Goal: Transaction & Acquisition: Purchase product/service

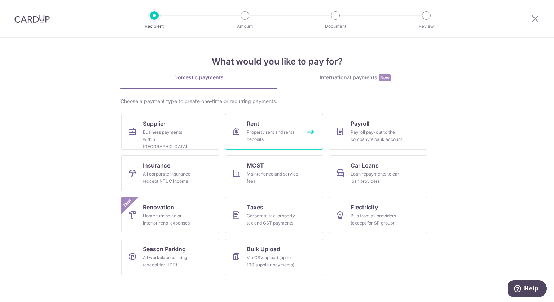
click at [257, 126] on span "Rent" at bounding box center [253, 123] width 13 height 9
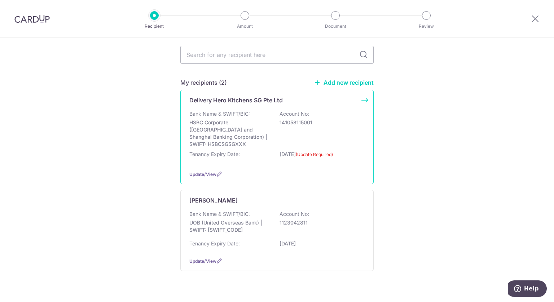
scroll to position [59, 0]
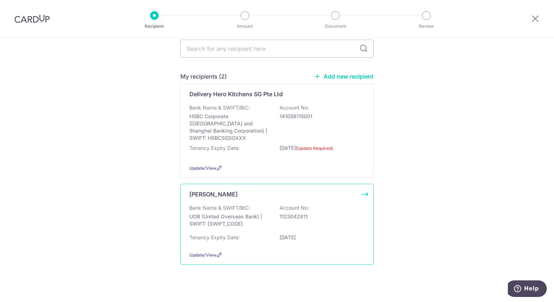
click at [235, 190] on div "Tan Kim Cheng" at bounding box center [272, 194] width 167 height 9
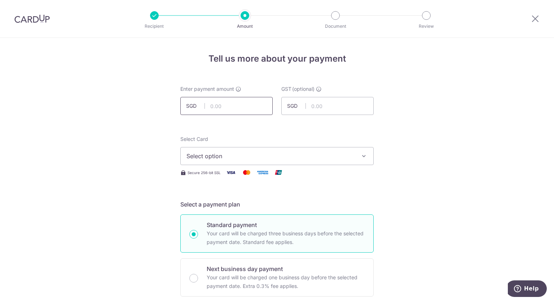
click at [235, 105] on input "text" at bounding box center [226, 106] width 92 height 18
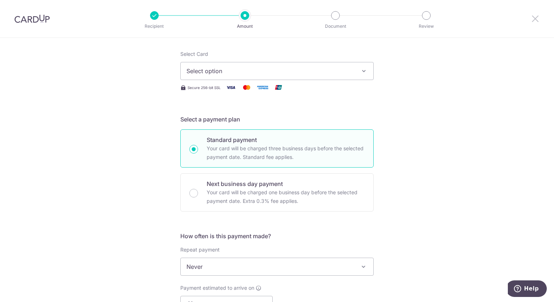
scroll to position [72, 0]
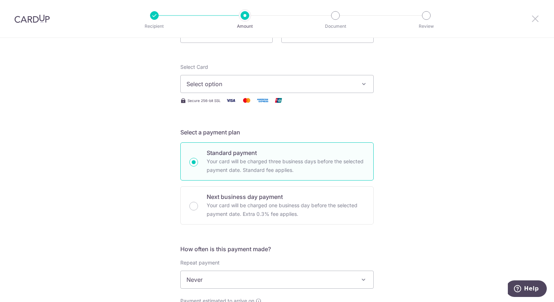
click at [538, 19] on icon at bounding box center [535, 18] width 9 height 9
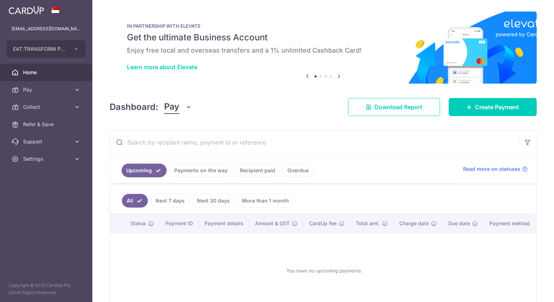
click at [253, 171] on link "Recipient paid" at bounding box center [257, 171] width 45 height 14
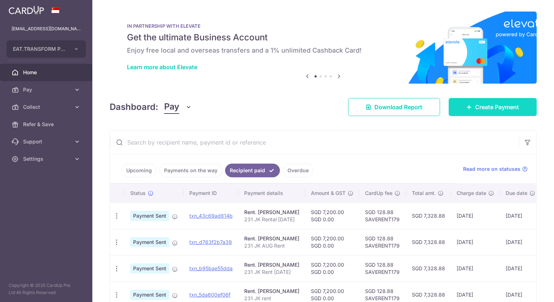
click at [478, 107] on span "Create Payment" at bounding box center [497, 107] width 44 height 9
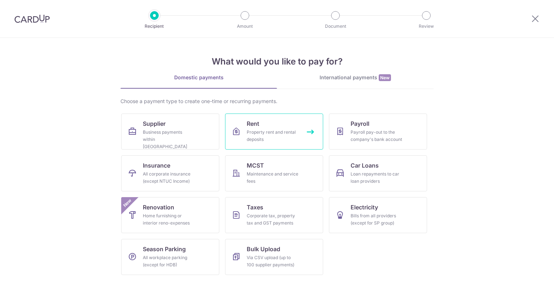
click at [269, 136] on div "Property rent and rental deposits" at bounding box center [273, 136] width 52 height 14
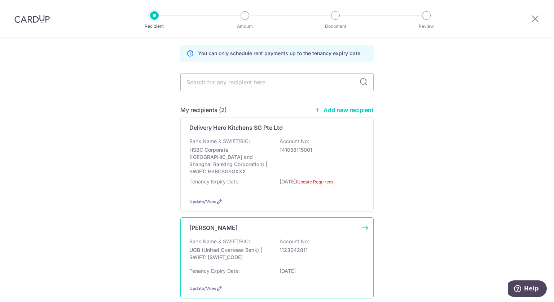
scroll to position [59, 0]
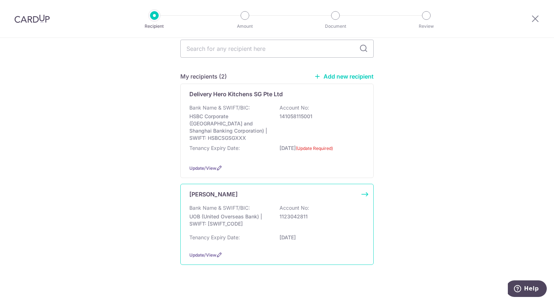
click at [283, 214] on div "Bank Name & SWIFT/BIC: UOB (United Overseas Bank) | SWIFT: UOVBSGSGXXX Account …" at bounding box center [276, 217] width 175 height 27
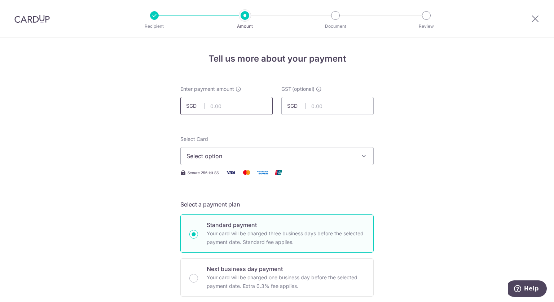
click at [234, 106] on input "text" at bounding box center [226, 106] width 92 height 18
type input "7,200.00"
click at [258, 158] on span "Select option" at bounding box center [270, 156] width 168 height 9
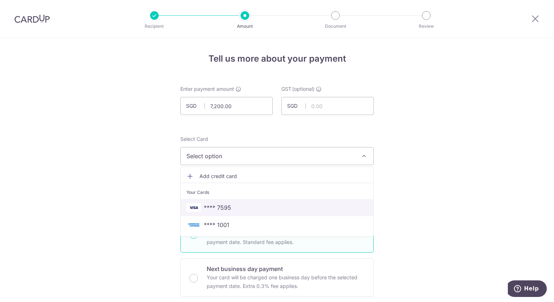
click at [257, 205] on span "**** 7595" at bounding box center [276, 207] width 181 height 9
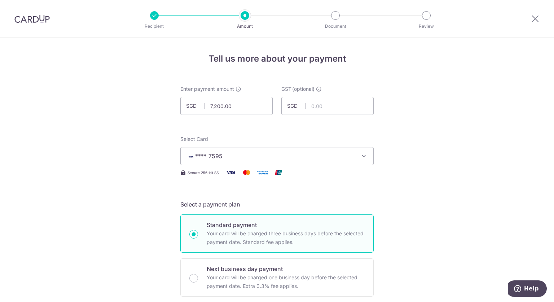
scroll to position [144, 0]
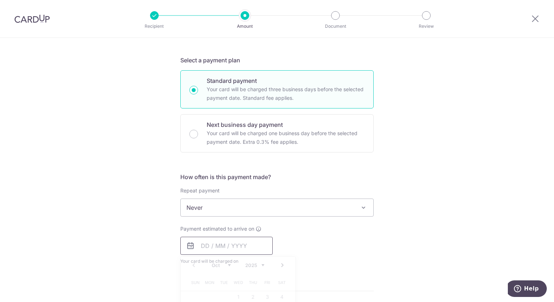
click at [251, 237] on input "text" at bounding box center [226, 246] width 92 height 18
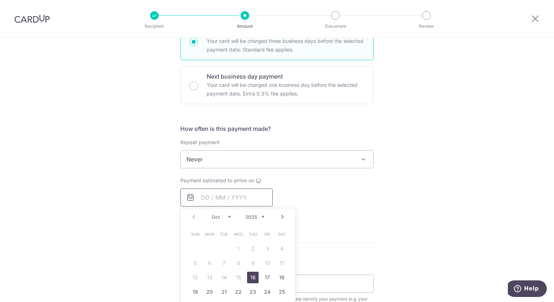
scroll to position [216, 0]
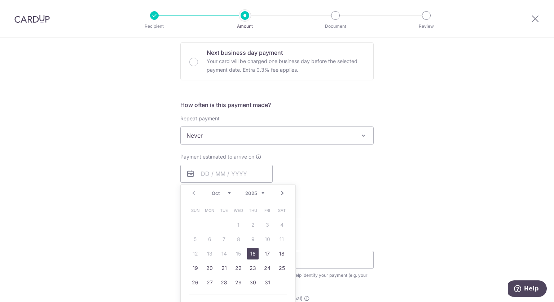
drag, startPoint x: 248, startPoint y: 252, endPoint x: 368, endPoint y: 183, distance: 138.6
click at [248, 252] on link "16" at bounding box center [253, 254] width 12 height 12
type input "16/10/2025"
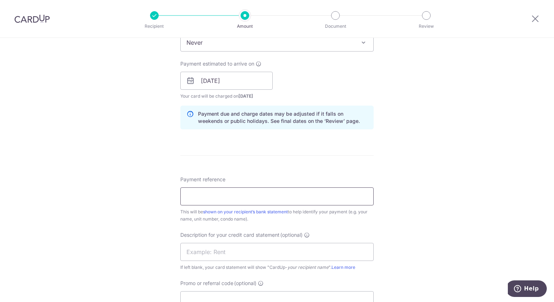
scroll to position [324, 0]
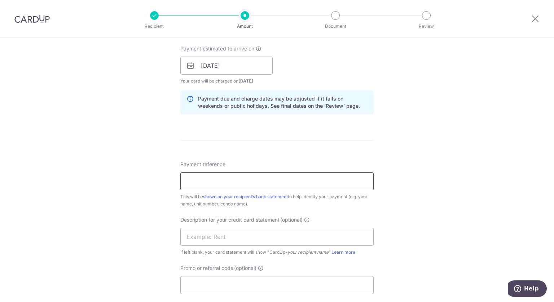
click at [332, 181] on input "Payment reference" at bounding box center [276, 181] width 193 height 18
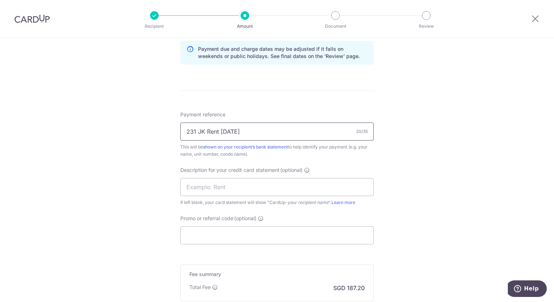
scroll to position [397, 0]
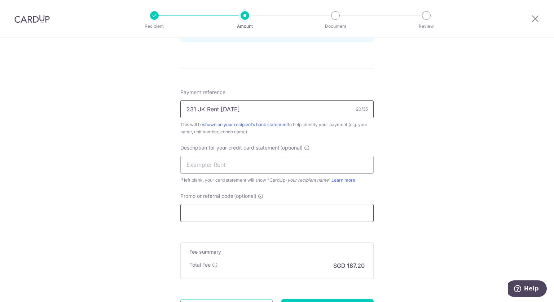
type input "231 JK Rent [DATE]"
click at [333, 209] on input "Promo or referral code (optional)" at bounding box center [276, 213] width 193 height 18
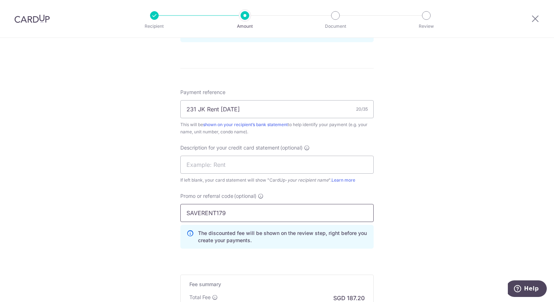
type input "SAVERENT179"
click at [482, 142] on div "Tell us more about your payment Enter payment amount SGD 7,200.00 7200.00 GST (…" at bounding box center [277, 22] width 554 height 762
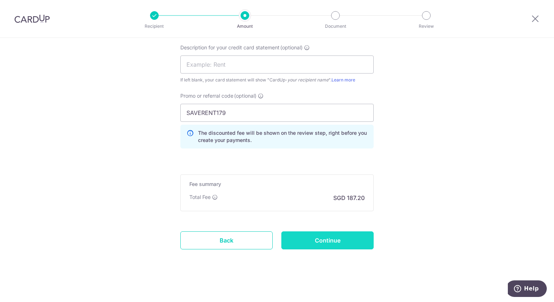
click at [363, 241] on input "Continue" at bounding box center [327, 240] width 92 height 18
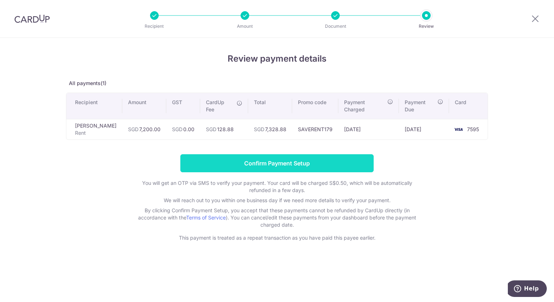
click at [285, 165] on input "Confirm Payment Setup" at bounding box center [276, 163] width 193 height 18
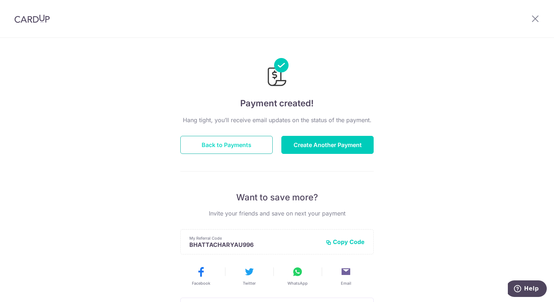
click at [231, 150] on button "Back to Payments" at bounding box center [226, 145] width 92 height 18
